Goal: Information Seeking & Learning: Learn about a topic

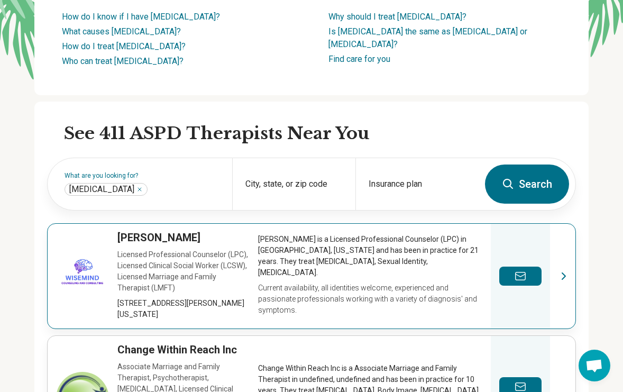
scroll to position [188, 0]
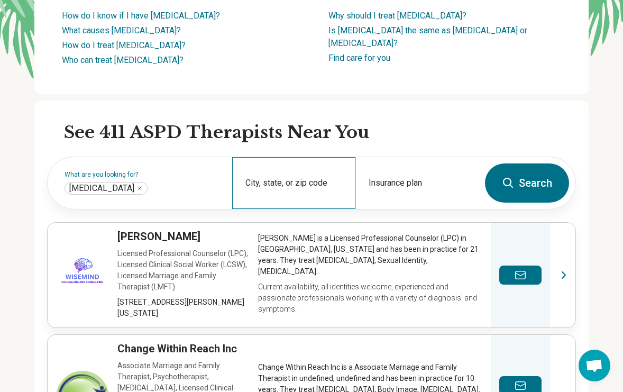
click at [292, 209] on div "City, state, or zip code" at bounding box center [293, 183] width 123 height 52
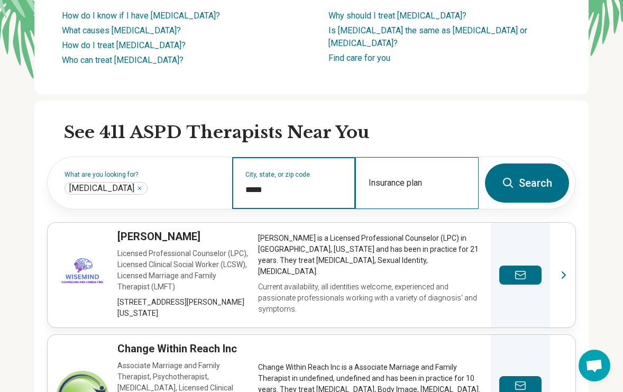
type input "*****"
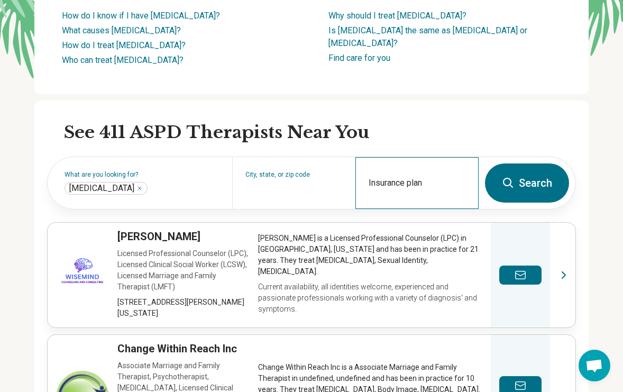
click at [417, 209] on div "Insurance plan" at bounding box center [416, 183] width 123 height 52
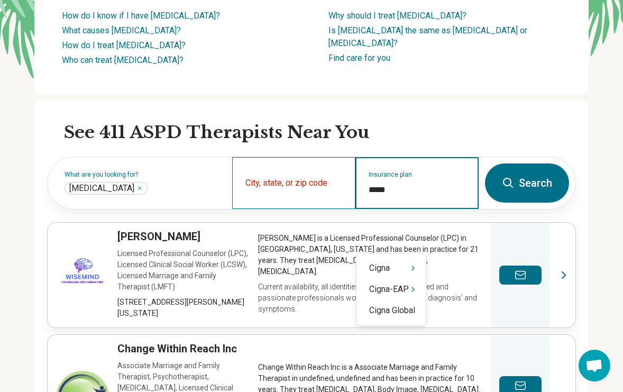
type input "*****"
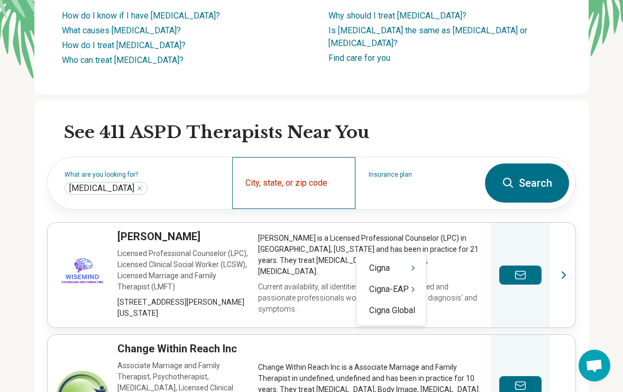
click at [319, 209] on div "City, state, or zip code" at bounding box center [293, 183] width 123 height 52
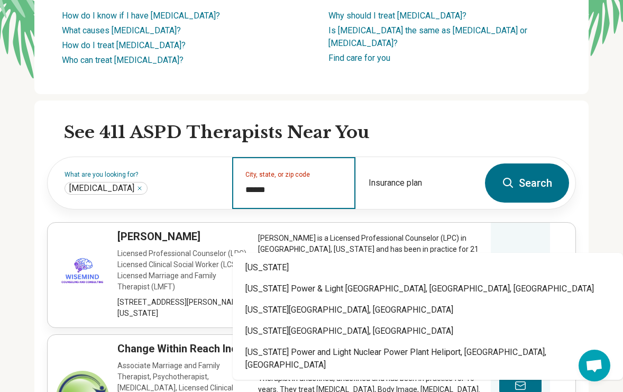
type input "*******"
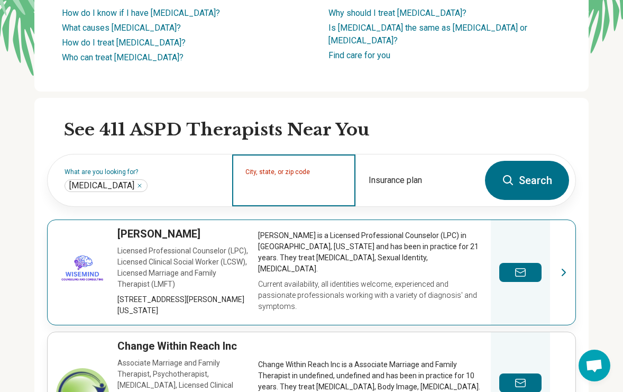
scroll to position [190, 0]
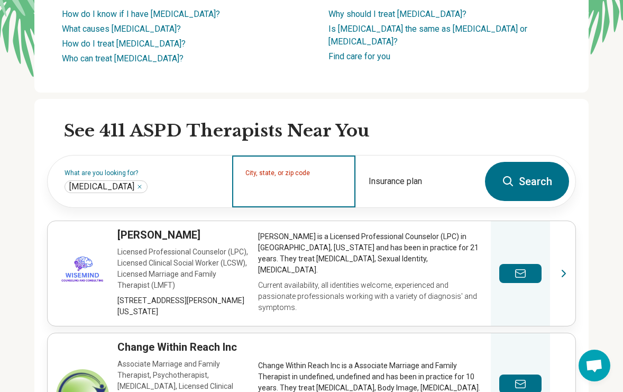
click at [282, 195] on input "City, state, or zip code" at bounding box center [293, 188] width 97 height 13
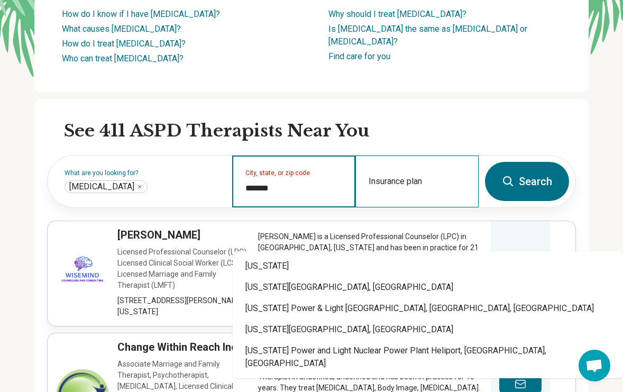
type input "*******"
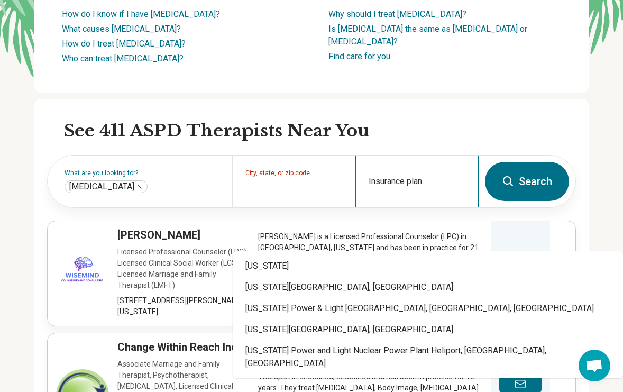
click at [399, 207] on div "Insurance plan" at bounding box center [416, 181] width 123 height 52
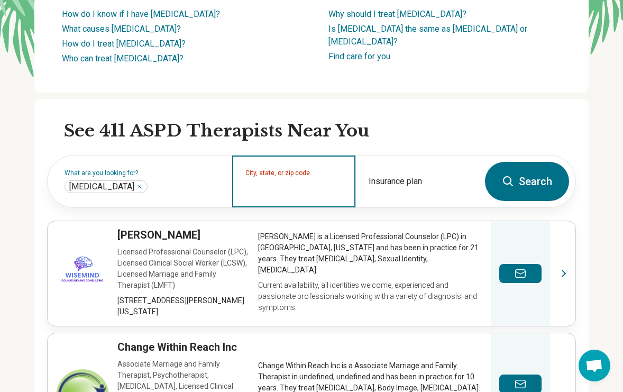
click at [306, 195] on input "City, state, or zip code" at bounding box center [293, 188] width 97 height 13
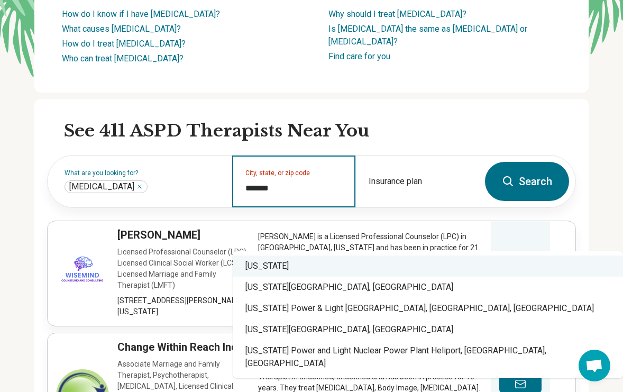
click at [267, 267] on div "[US_STATE]" at bounding box center [428, 265] width 390 height 21
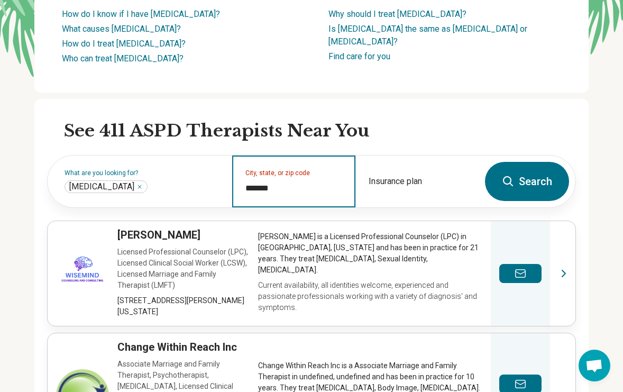
type input "*******"
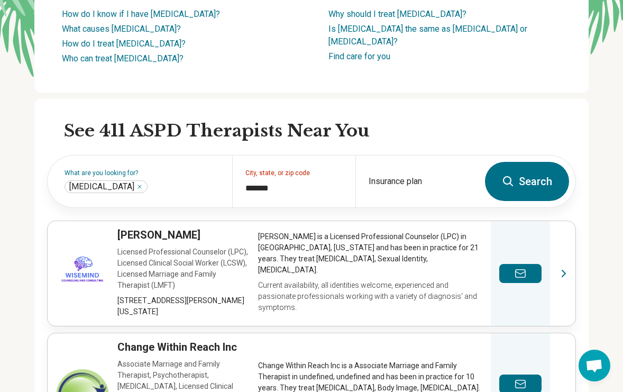
click at [530, 201] on button "Search" at bounding box center [527, 181] width 84 height 39
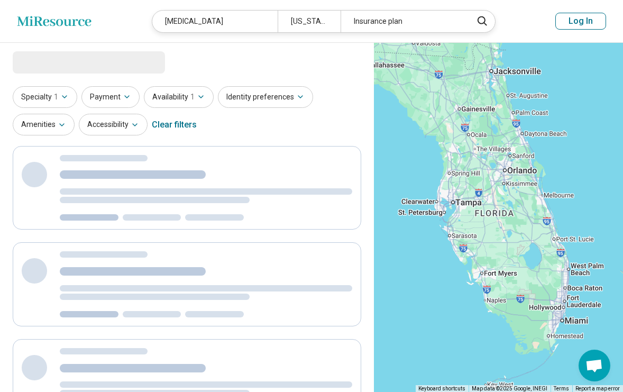
select select "***"
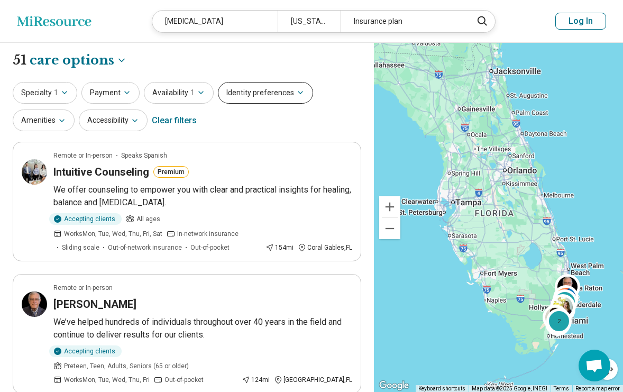
click at [296, 95] on icon "button" at bounding box center [300, 92] width 8 height 8
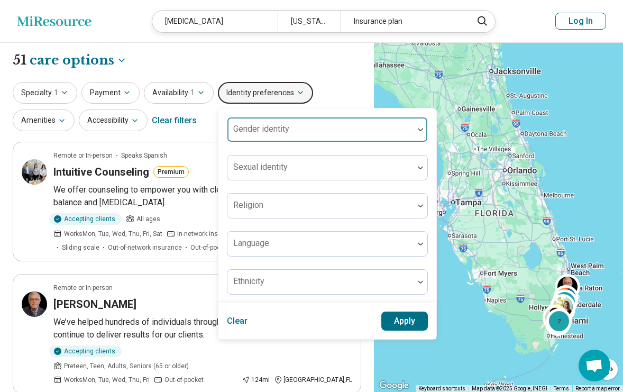
click at [326, 130] on div at bounding box center [321, 133] width 178 height 15
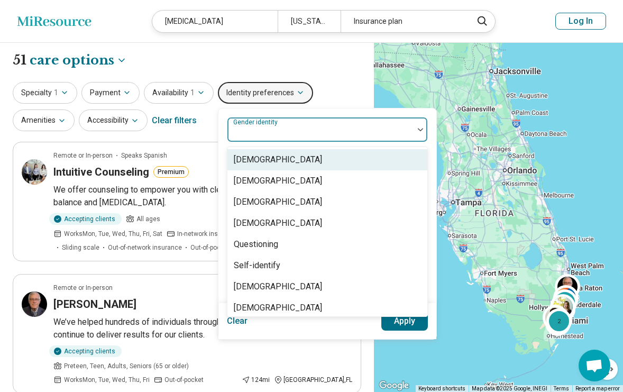
click at [281, 160] on div "[DEMOGRAPHIC_DATA]" at bounding box center [278, 159] width 88 height 13
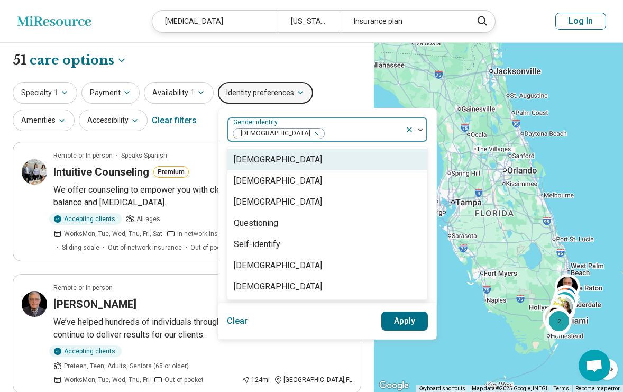
click at [329, 98] on div "Specialty 1 Payment Availability 1 Identity preferences option [DEMOGRAPHIC_DAT…" at bounding box center [187, 107] width 349 height 51
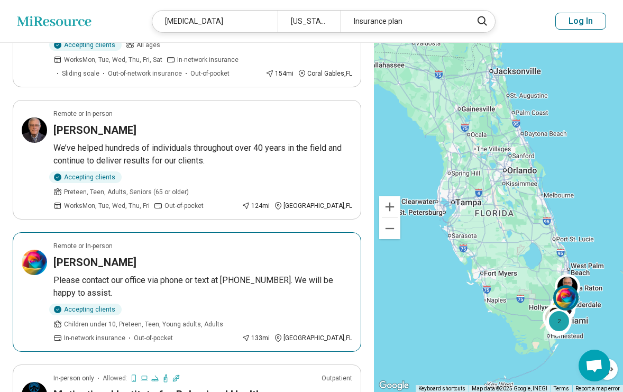
scroll to position [111, 0]
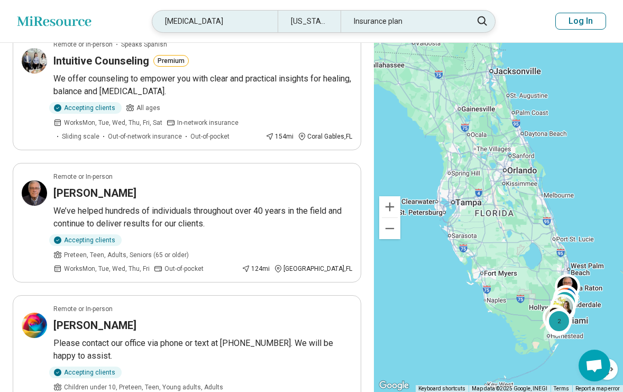
click at [379, 26] on div "Insurance plan" at bounding box center [403, 22] width 125 height 22
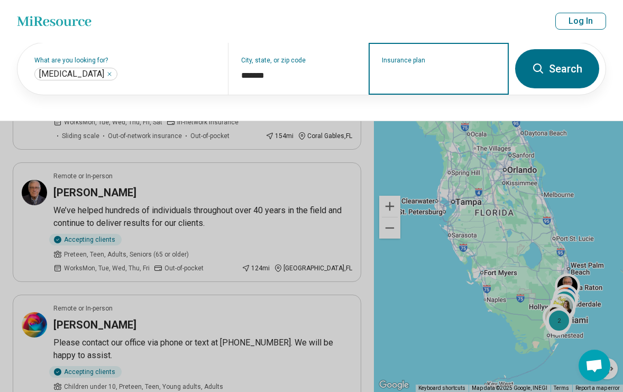
click at [400, 76] on input "Insurance plan" at bounding box center [439, 75] width 114 height 13
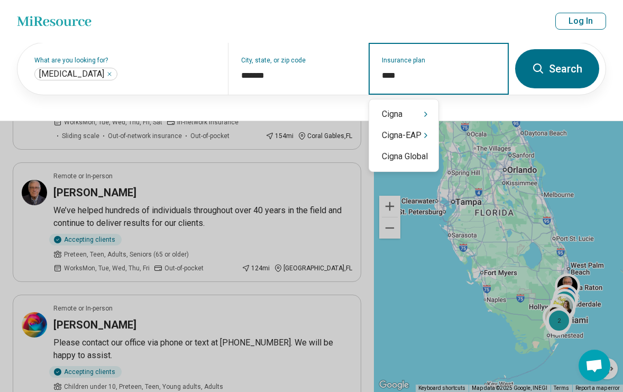
type input "*****"
click at [393, 113] on div "Cigna" at bounding box center [403, 114] width 69 height 21
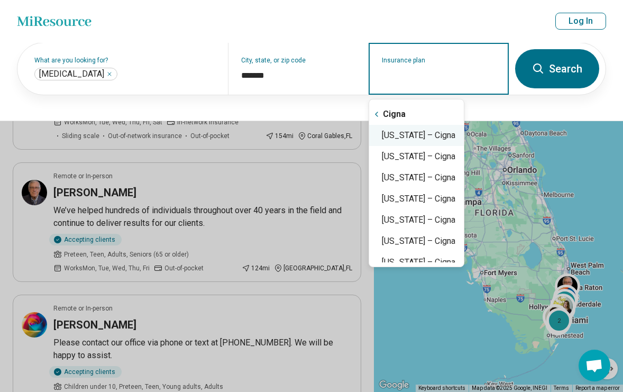
click at [401, 137] on div "[US_STATE] – Cigna" at bounding box center [416, 135] width 95 height 21
type input "**********"
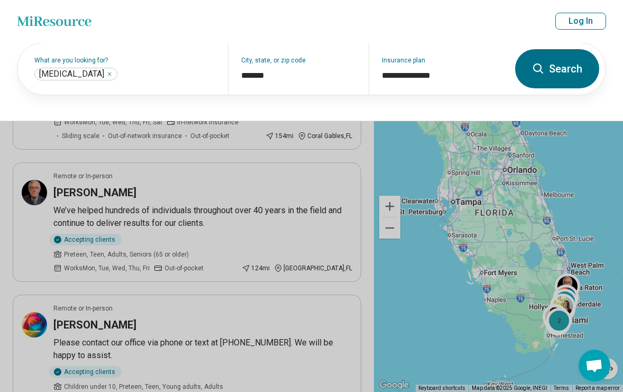
click at [546, 69] on button "Search" at bounding box center [557, 68] width 84 height 39
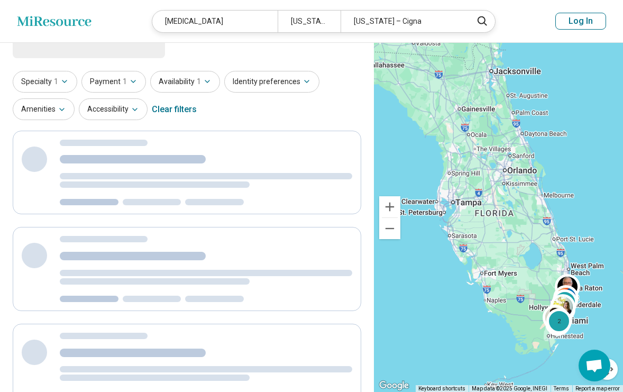
scroll to position [0, 0]
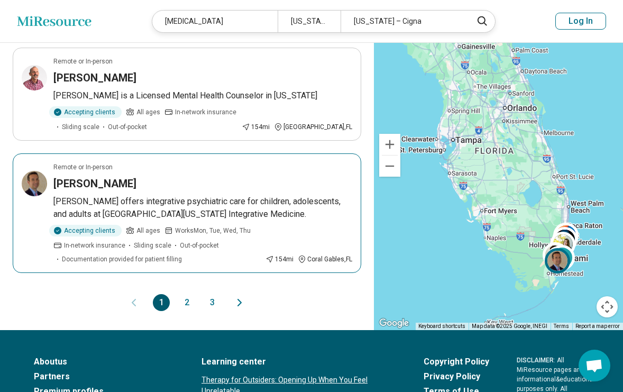
scroll to position [1140, 0]
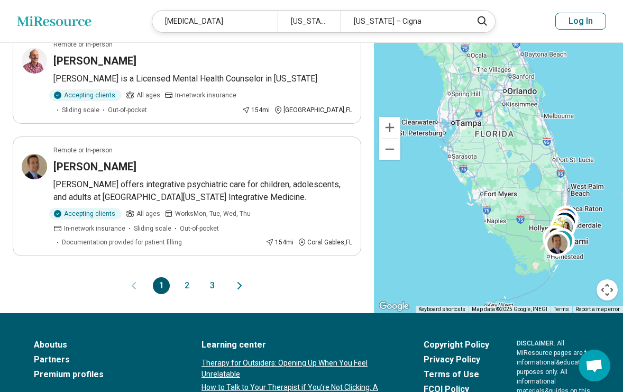
click at [188, 277] on button "2" at bounding box center [186, 285] width 17 height 17
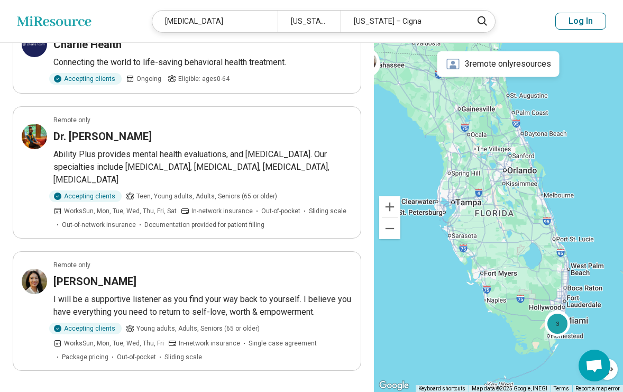
scroll to position [1147, 0]
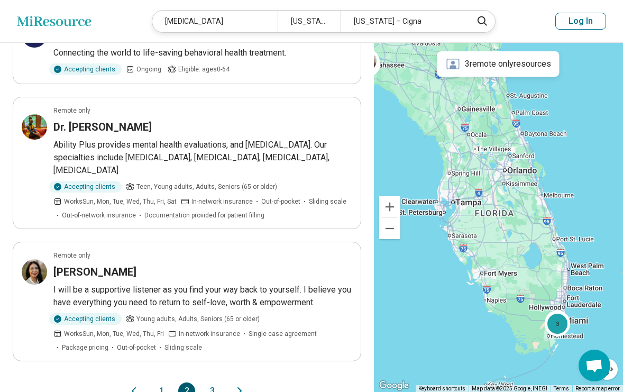
click at [213, 382] on button "3" at bounding box center [212, 390] width 17 height 17
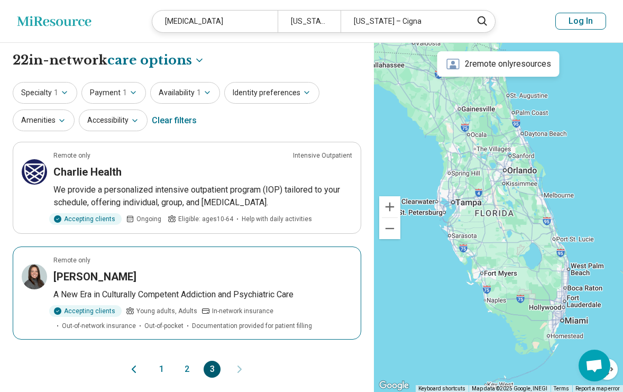
scroll to position [0, 0]
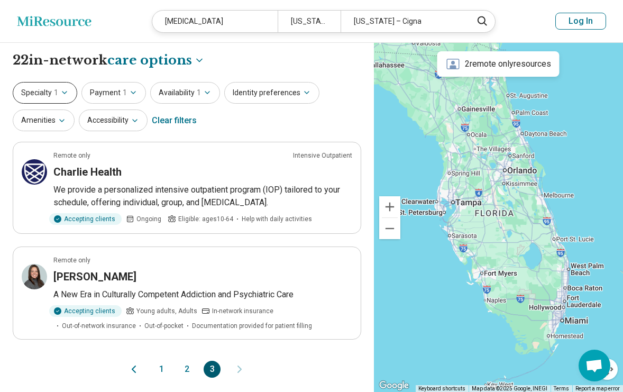
click at [57, 91] on span "1" at bounding box center [56, 92] width 4 height 11
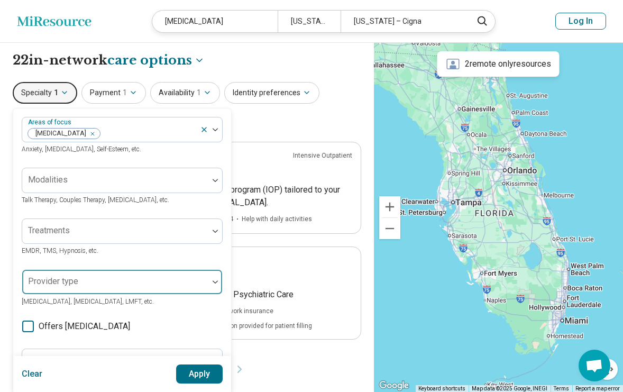
click at [214, 280] on div "Areas of focus [MEDICAL_DATA] Anxiety, [MEDICAL_DATA], Self-Esteem, etc. Modali…" at bounding box center [122, 324] width 201 height 414
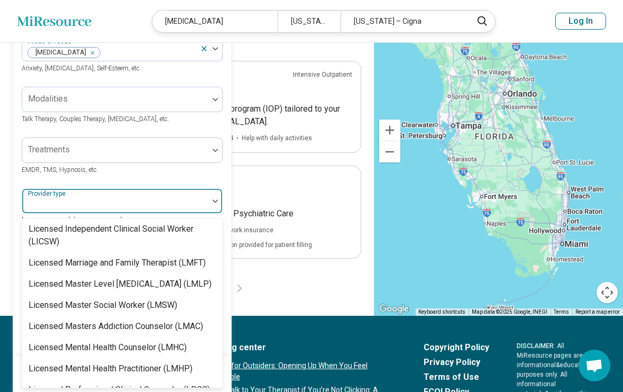
scroll to position [725, 0]
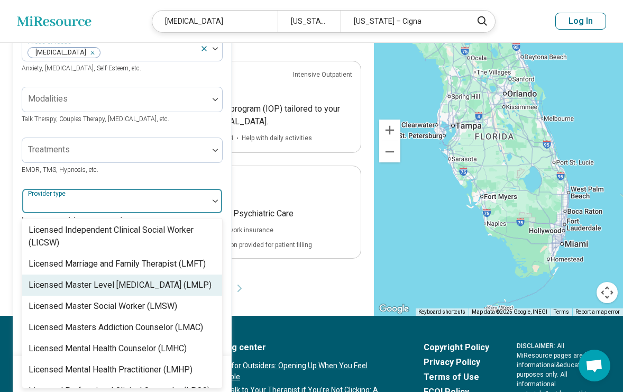
click at [111, 274] on div "Licensed Master Level [MEDICAL_DATA] (LMLP)" at bounding box center [122, 284] width 200 height 21
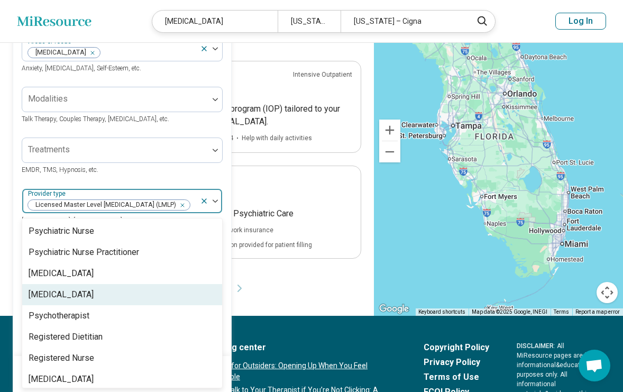
scroll to position [1362, 0]
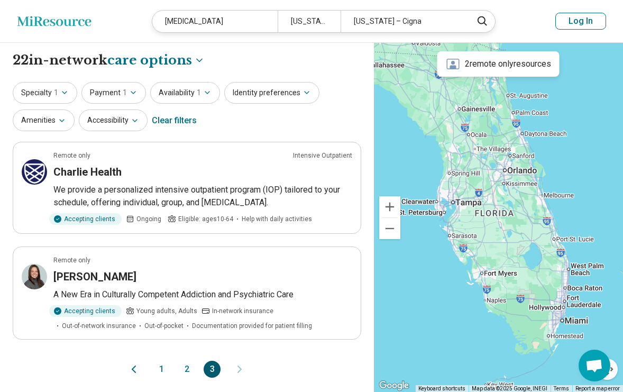
scroll to position [0, 0]
click at [161, 371] on button "1" at bounding box center [161, 369] width 17 height 17
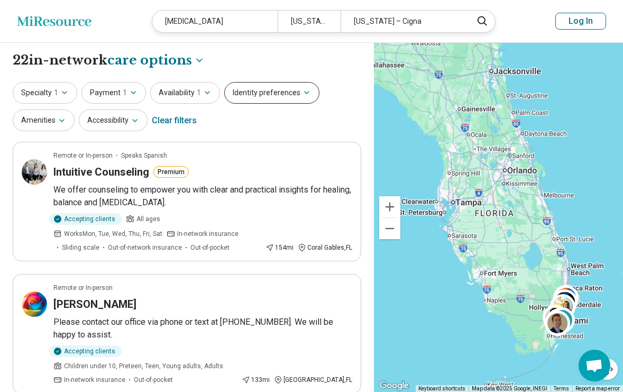
click at [302, 89] on icon "button" at bounding box center [306, 92] width 8 height 8
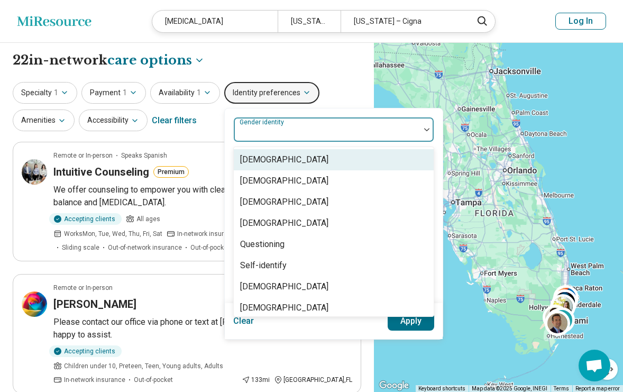
click at [297, 125] on div at bounding box center [327, 129] width 186 height 23
click at [269, 159] on div "[DEMOGRAPHIC_DATA]" at bounding box center [284, 159] width 88 height 13
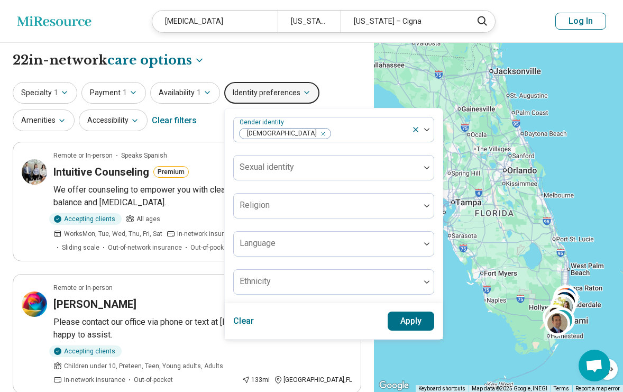
click at [421, 319] on button "Apply" at bounding box center [411, 320] width 47 height 19
